Goal: Check status: Check status

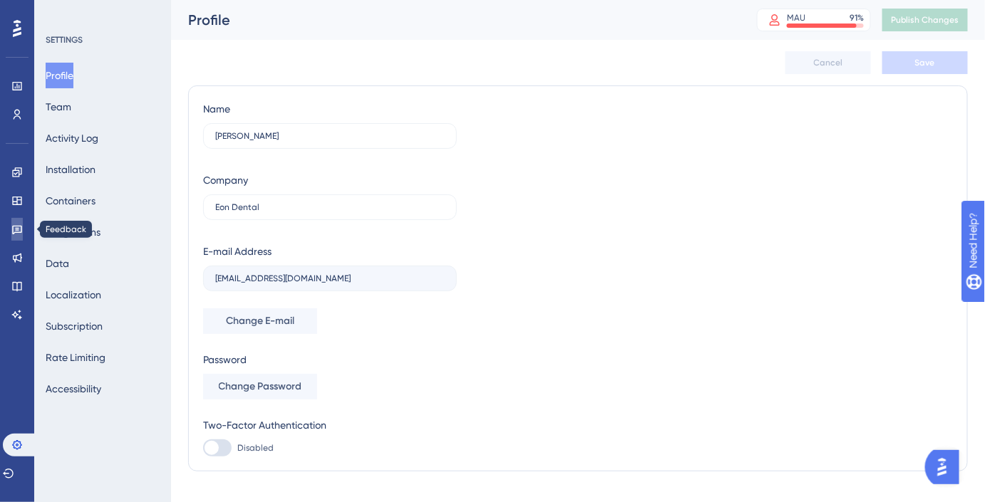
click at [11, 226] on link at bounding box center [16, 229] width 11 height 23
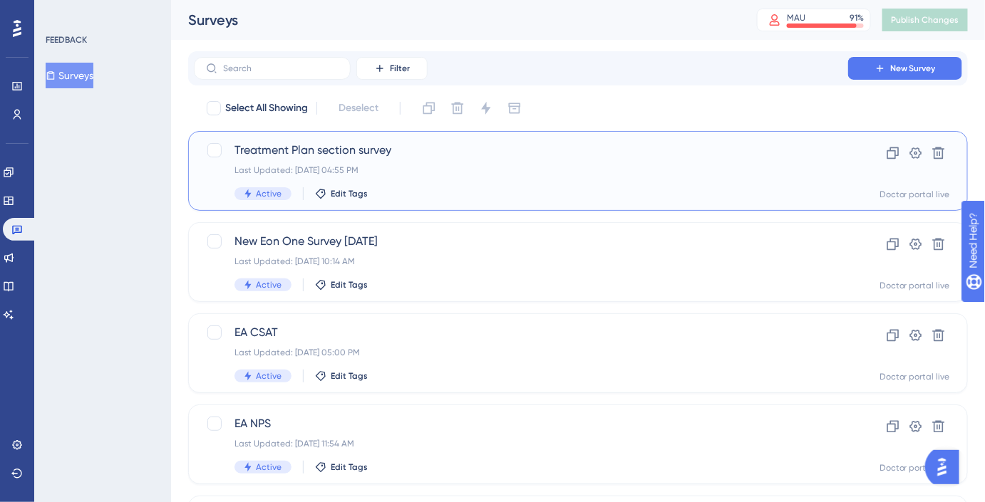
click at [371, 152] on span "Treatment Plan section survey" at bounding box center [520, 150] width 573 height 17
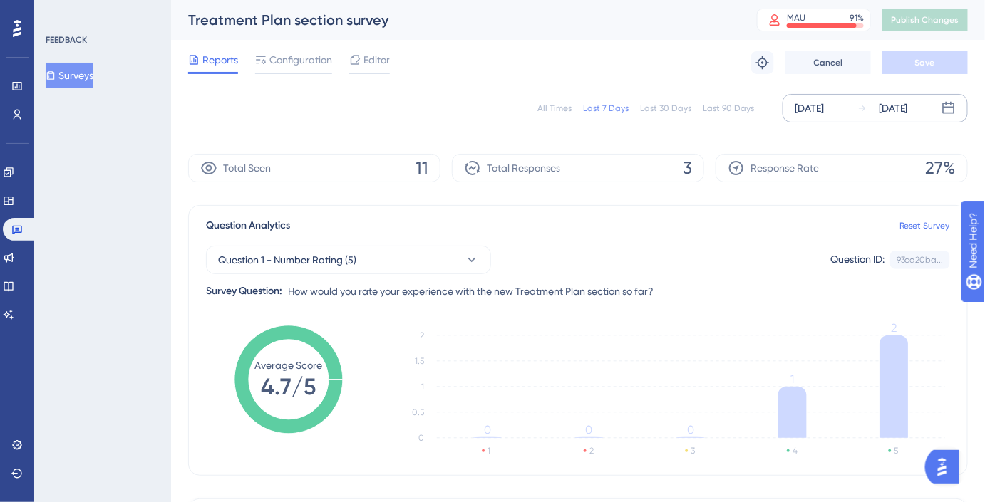
click at [853, 102] on div "[DATE] [DATE]" at bounding box center [875, 108] width 185 height 29
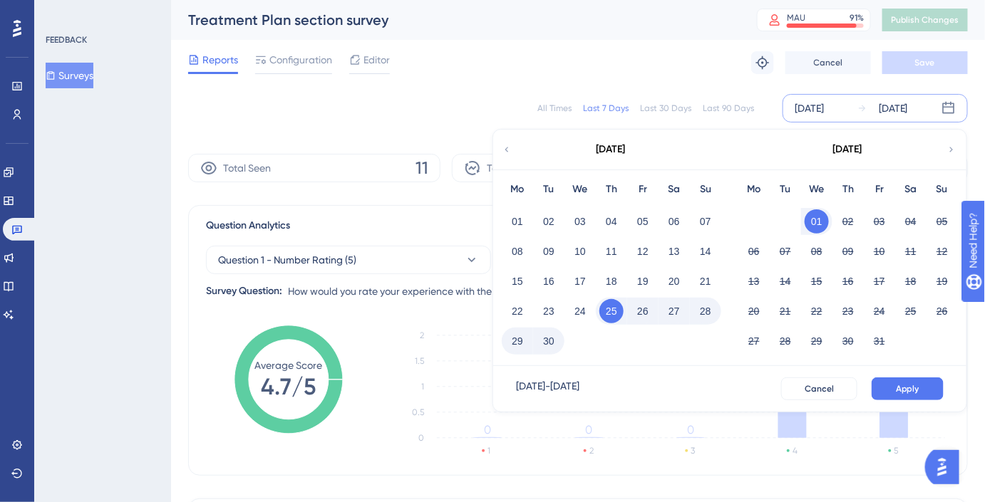
click at [703, 306] on button "28" at bounding box center [705, 311] width 24 height 24
click at [898, 388] on span "Apply" at bounding box center [908, 388] width 24 height 11
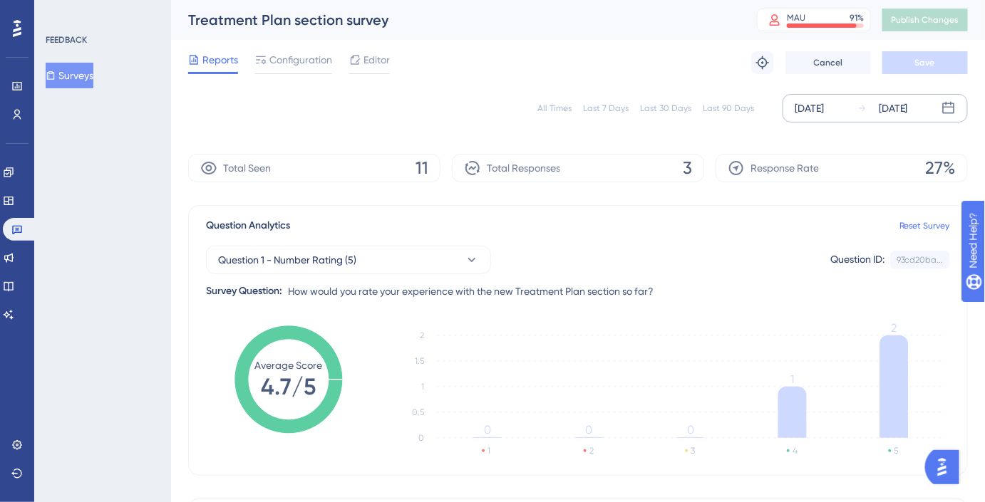
click at [816, 119] on div "[DATE] [DATE]" at bounding box center [875, 108] width 185 height 29
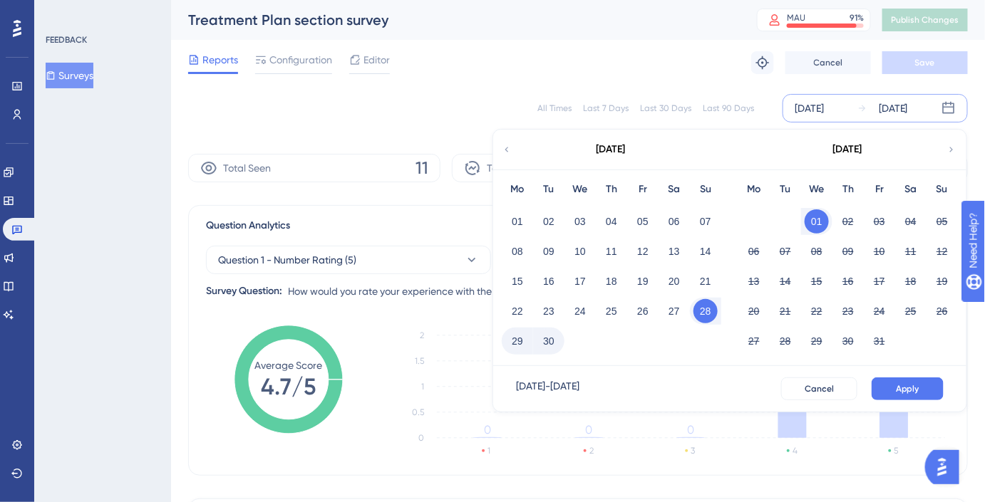
click at [530, 341] on div "29" at bounding box center [517, 341] width 31 height 27
click at [520, 338] on button "29" at bounding box center [517, 341] width 24 height 24
click at [916, 383] on span "Apply" at bounding box center [908, 388] width 24 height 11
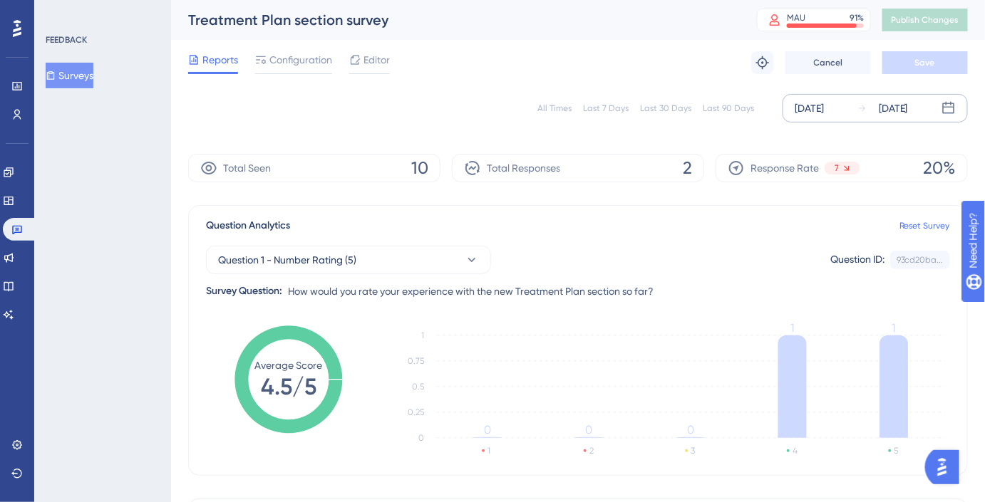
click at [824, 103] on div "[DATE]" at bounding box center [809, 108] width 29 height 17
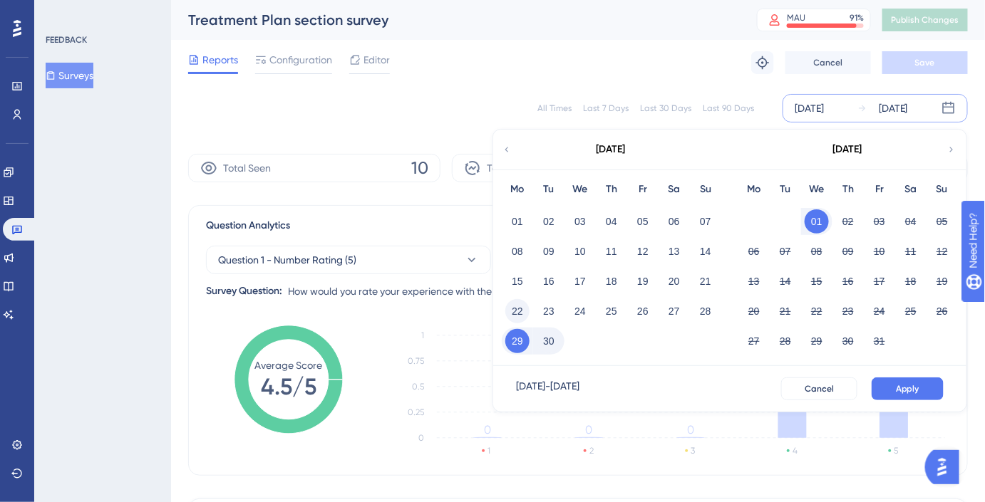
click at [526, 306] on button "22" at bounding box center [517, 311] width 24 height 24
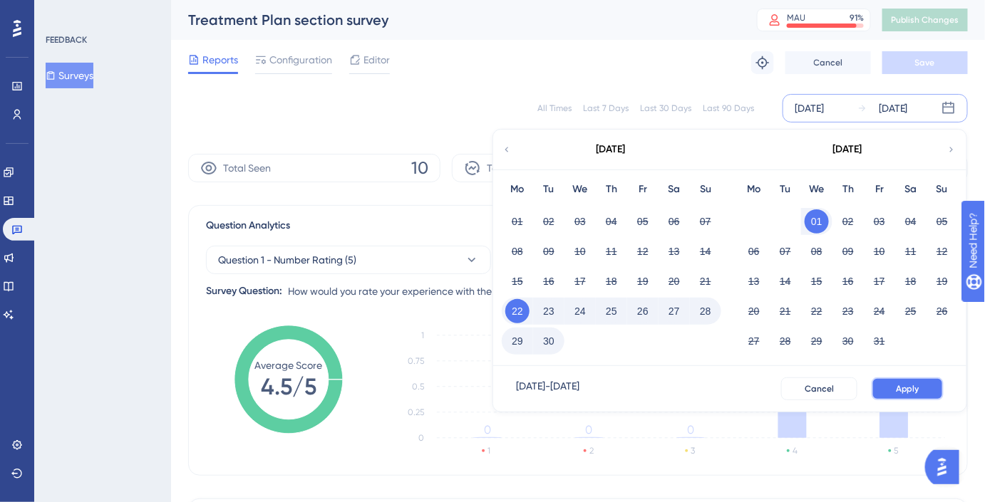
click at [926, 383] on button "Apply" at bounding box center [908, 389] width 72 height 23
